Goal: Answer question/provide support

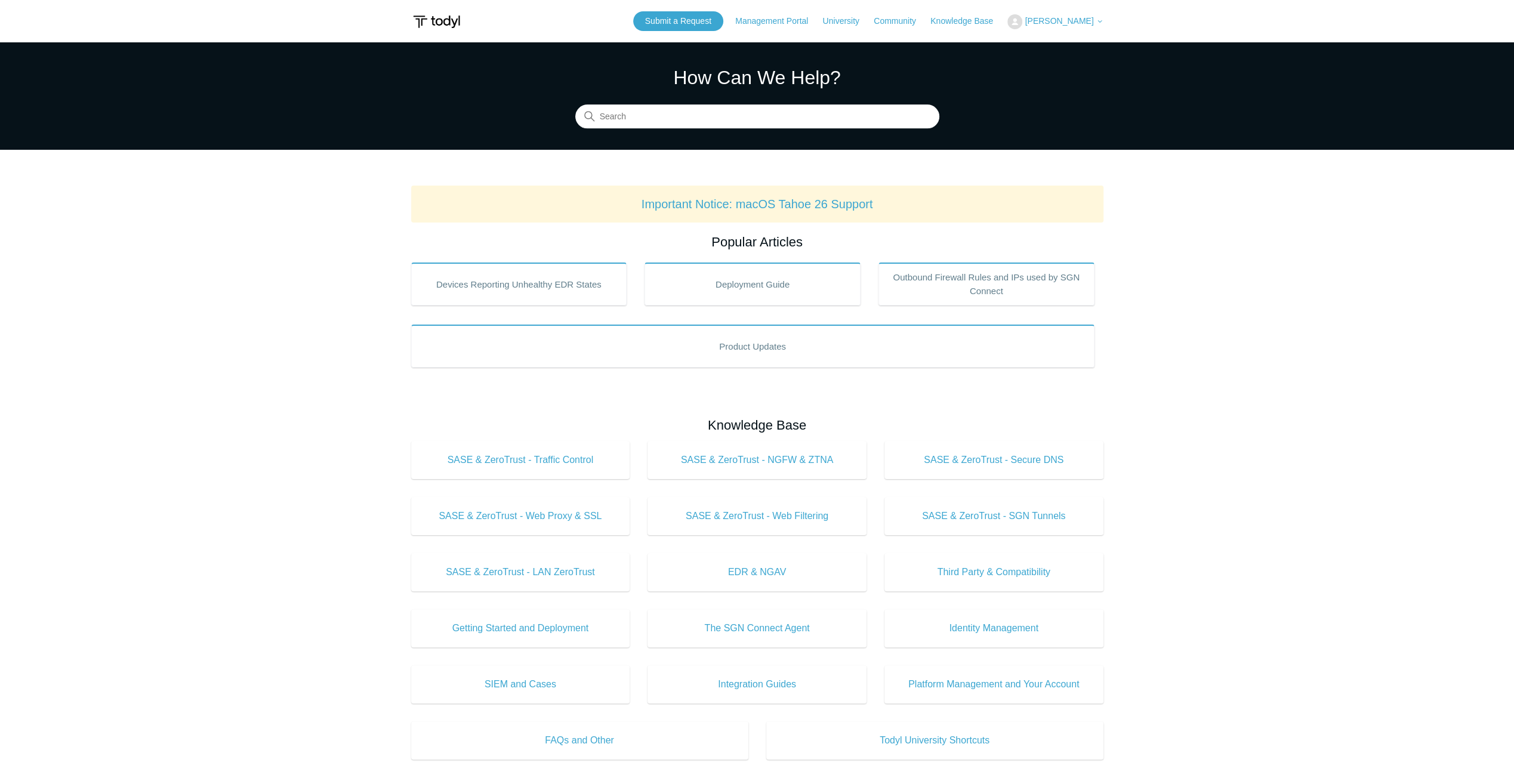
click at [1046, 18] on button "[PERSON_NAME]" at bounding box center [1054, 22] width 95 height 15
click at [1068, 48] on link "My Support Requests" at bounding box center [1065, 47] width 116 height 21
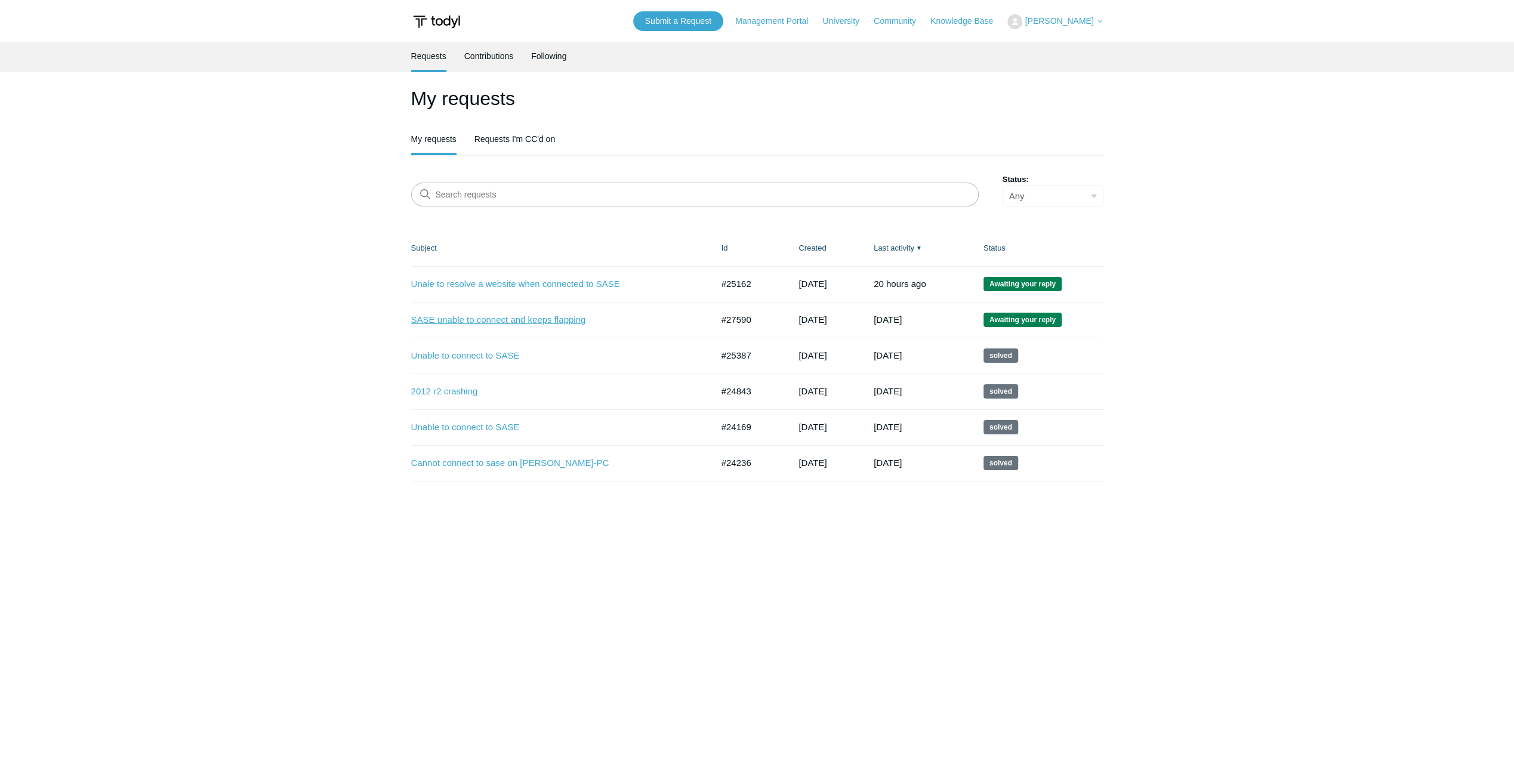
click at [448, 320] on link "SASE unable to connect and keeps flapping" at bounding box center [552, 320] width 283 height 14
click at [594, 276] on td "Unale to resolve a website when connected to SASE #25162 3 months ago Awaiting …" at bounding box center [560, 284] width 298 height 36
click at [593, 284] on link "Unale to resolve a website when connected to SASE" at bounding box center [552, 284] width 283 height 14
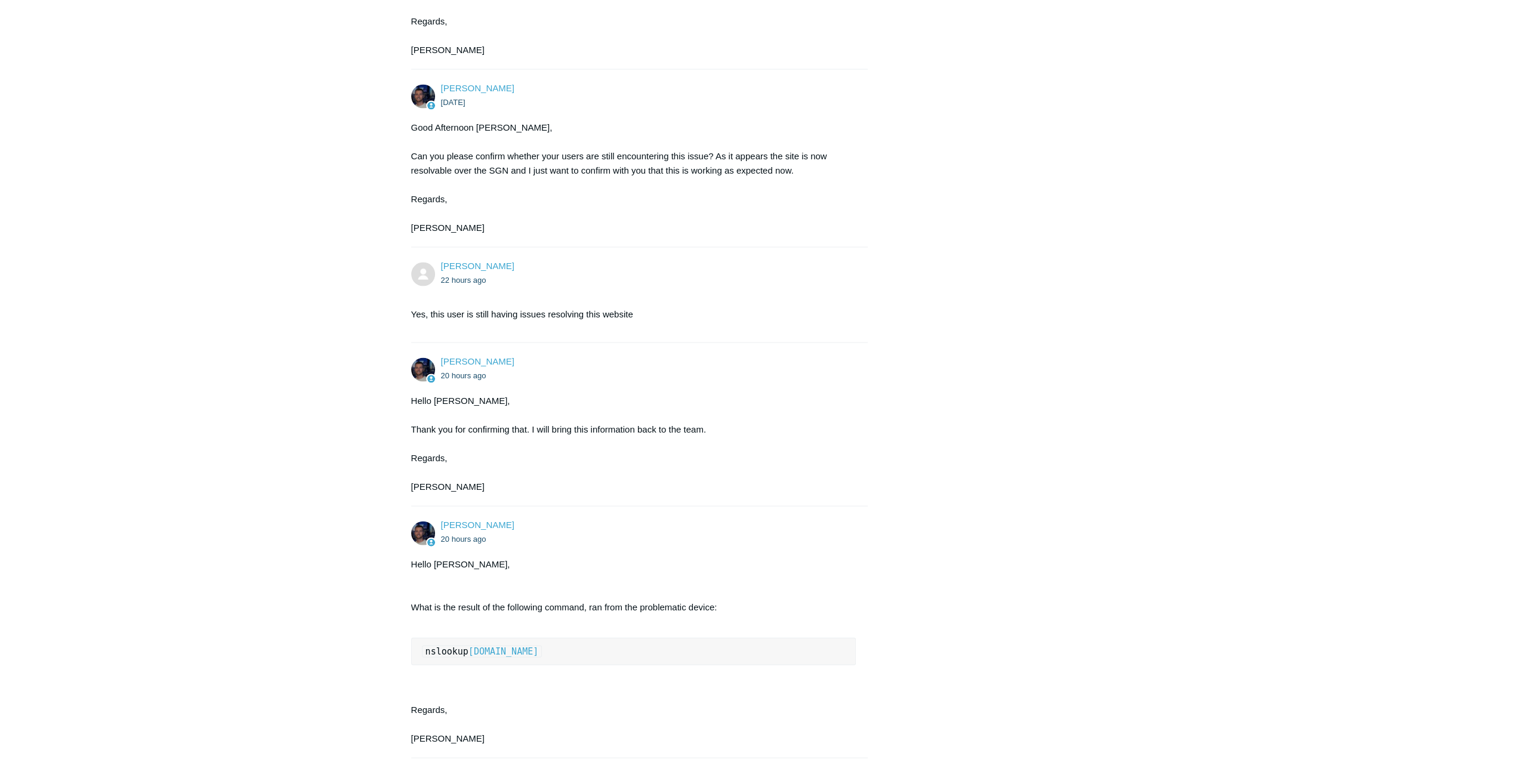
scroll to position [2565, 0]
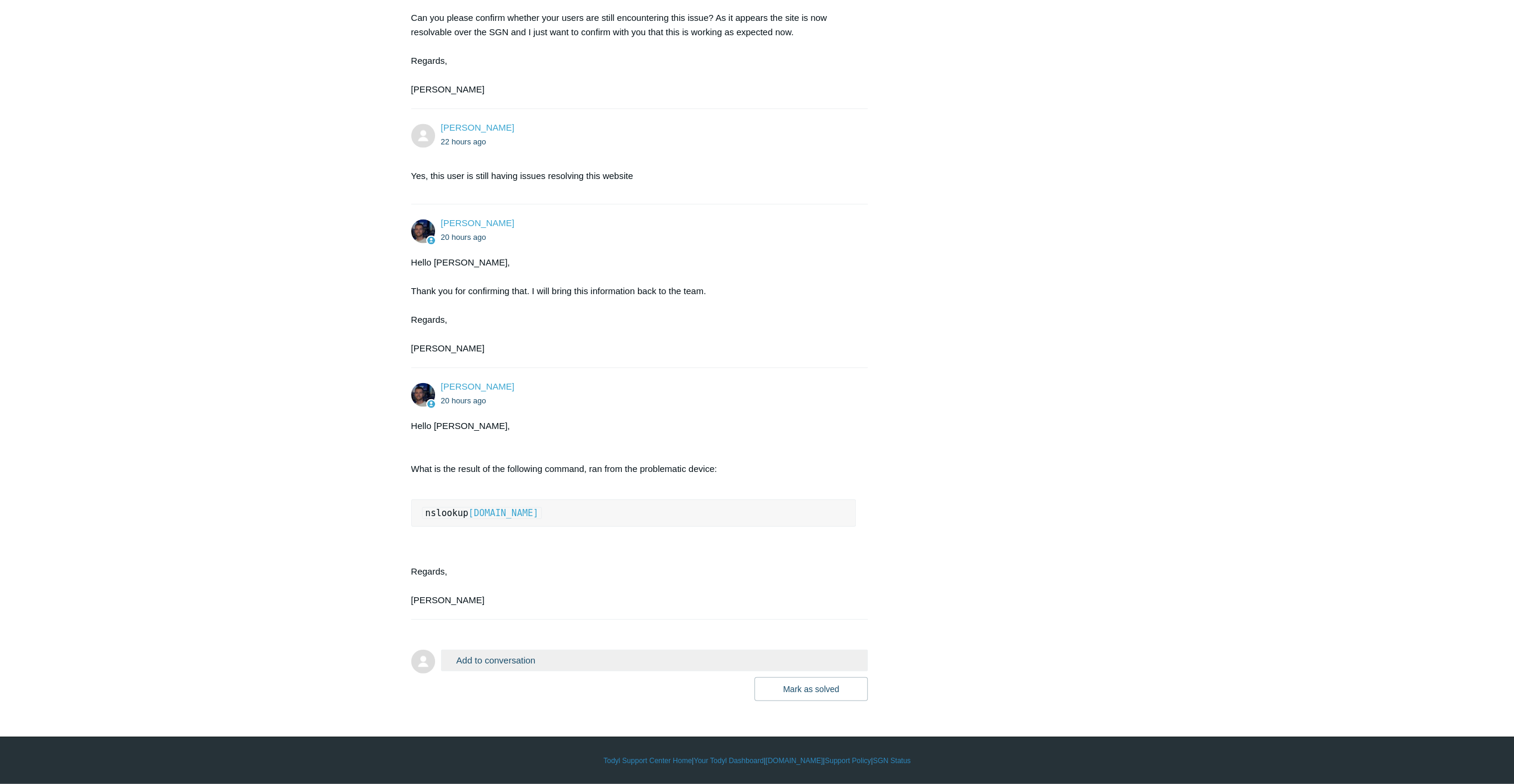
drag, startPoint x: 568, startPoint y: 513, endPoint x: 407, endPoint y: 527, distance: 161.6
copy code "nslookup appraiserusa.com"
click at [508, 653] on button "Add to conversation" at bounding box center [654, 660] width 427 height 21
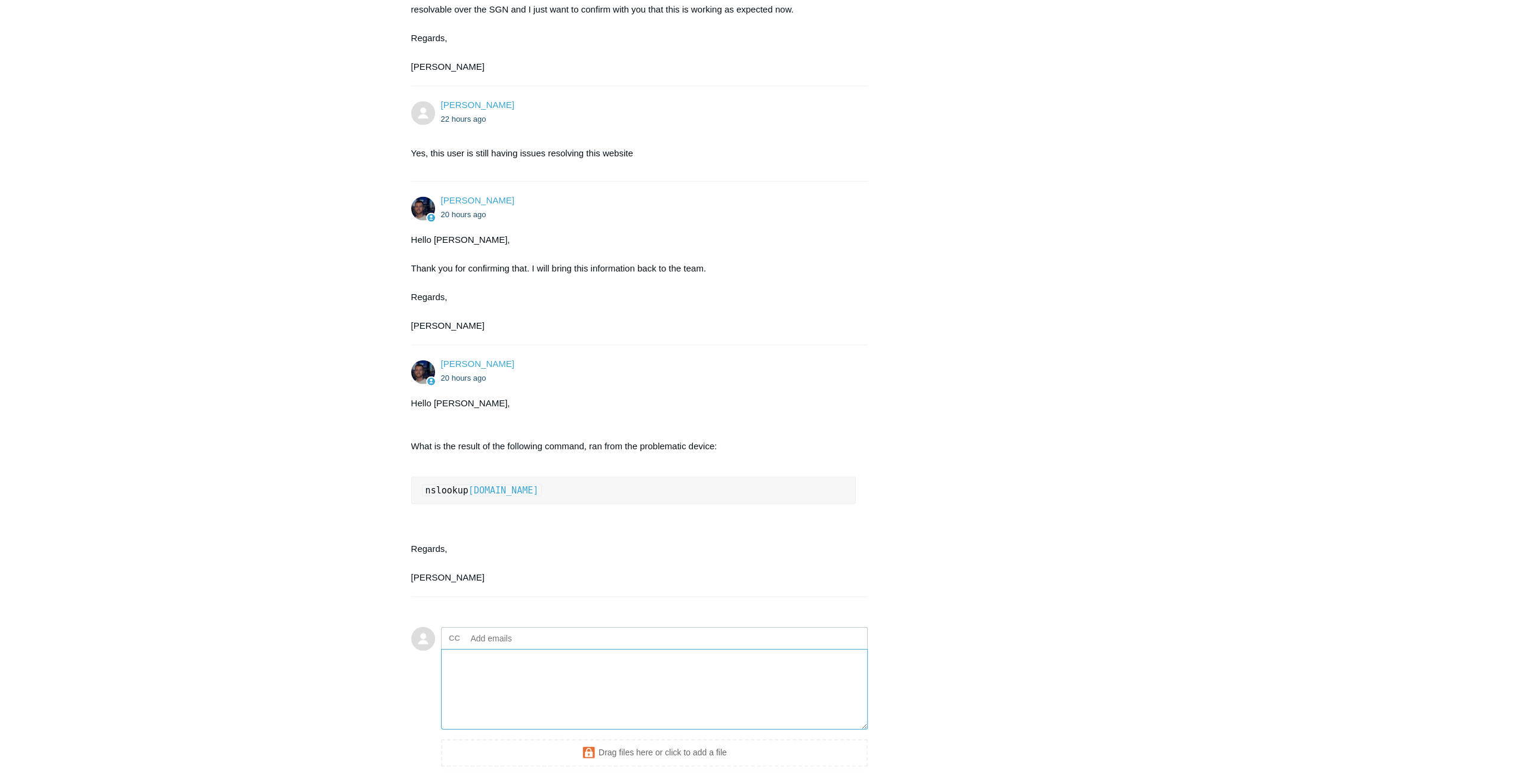
click at [490, 717] on textarea "Add your reply" at bounding box center [654, 689] width 427 height 81
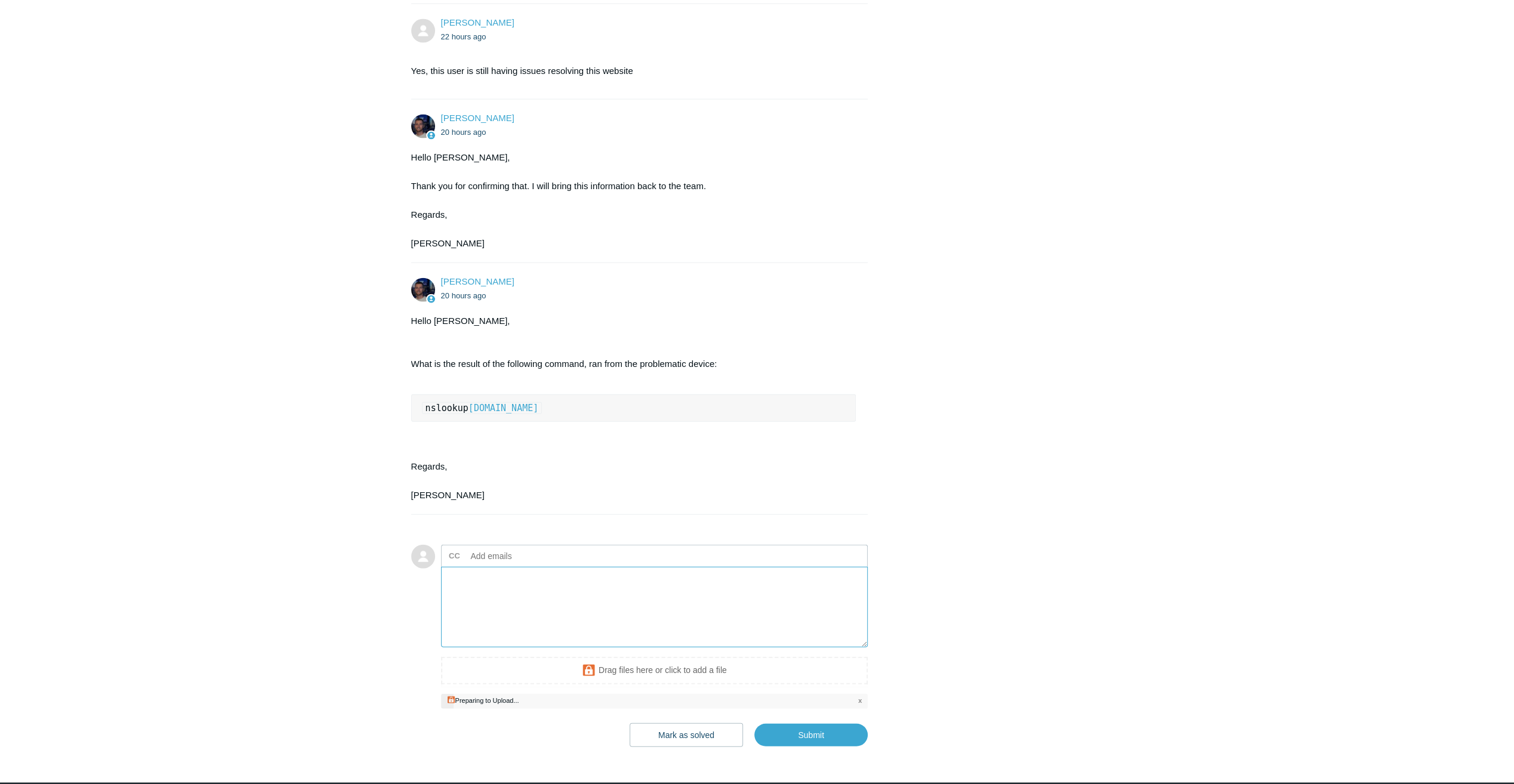
scroll to position [2716, 0]
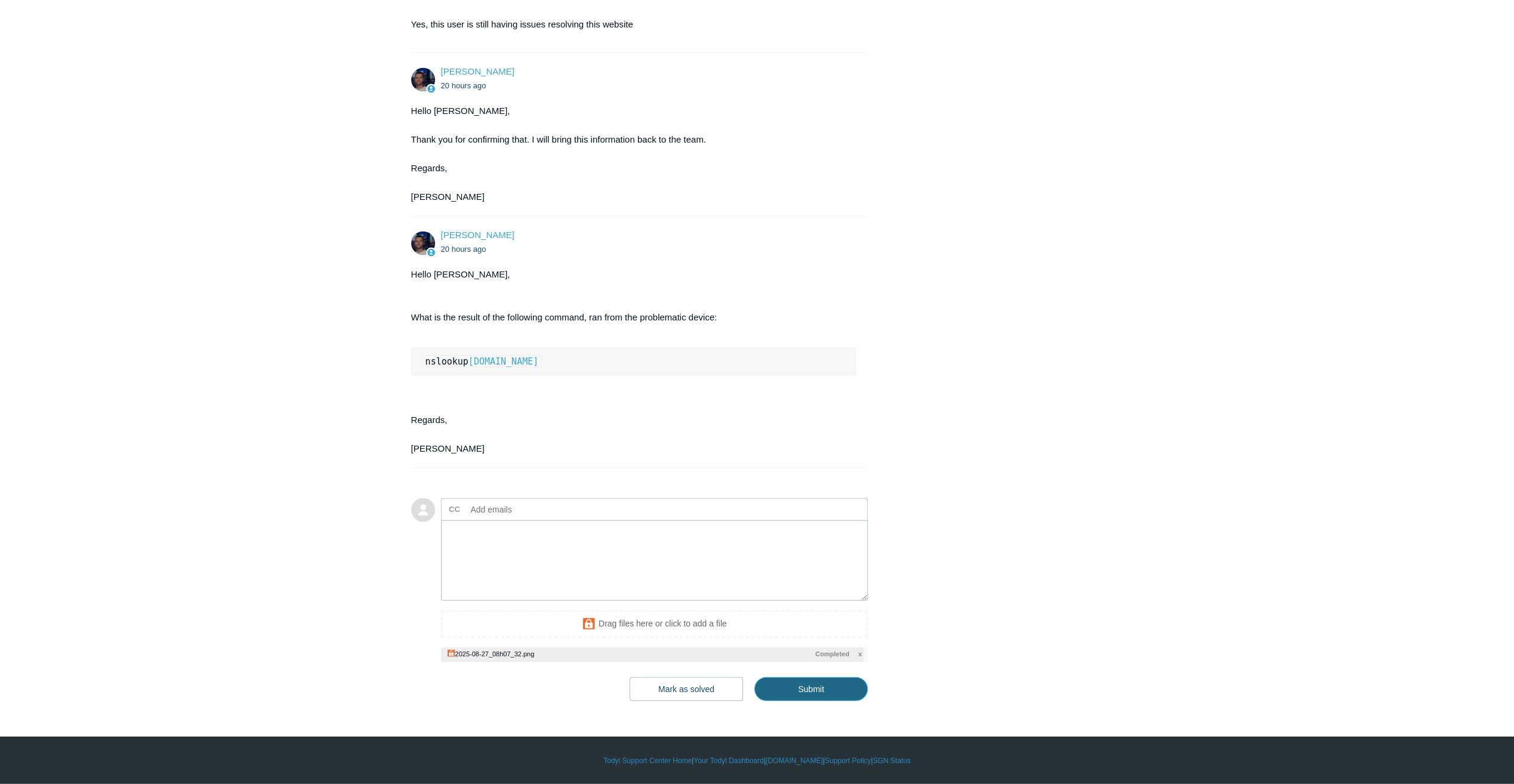
click at [804, 691] on input "Submit" at bounding box center [811, 689] width 114 height 24
type textarea "This ticket includes a secure attachment. Use this link to access the attached …"
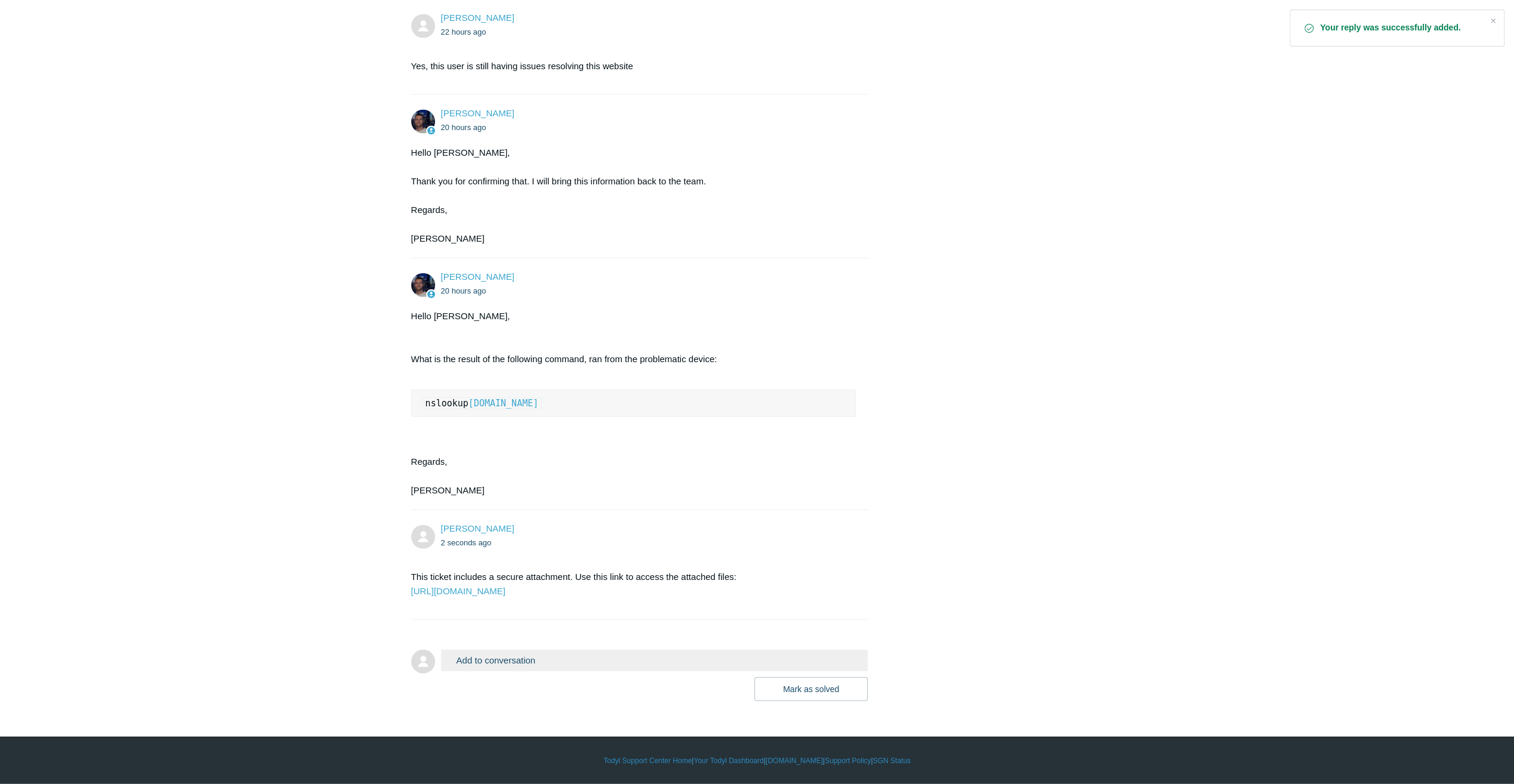
scroll to position [2703, 0]
click at [505, 586] on link "[URL][DOMAIN_NAME]" at bounding box center [458, 590] width 95 height 10
